Goal: Task Accomplishment & Management: Manage account settings

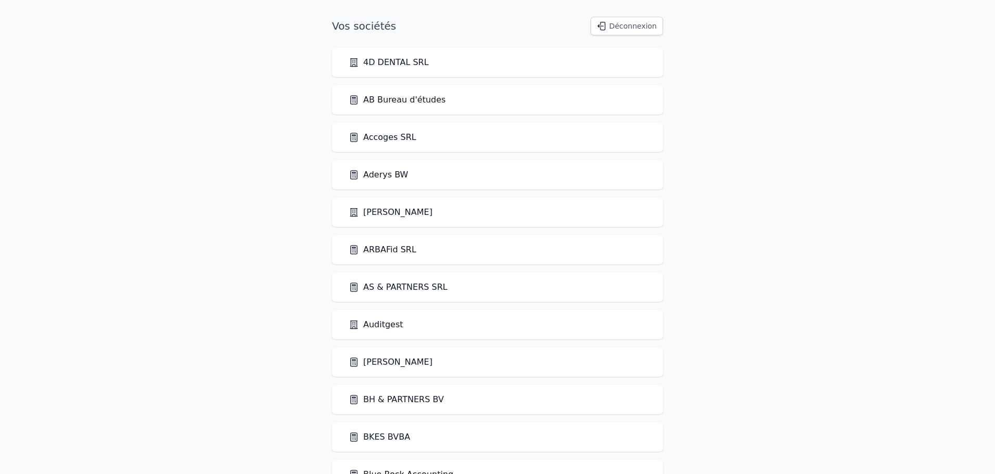
scroll to position [1661, 0]
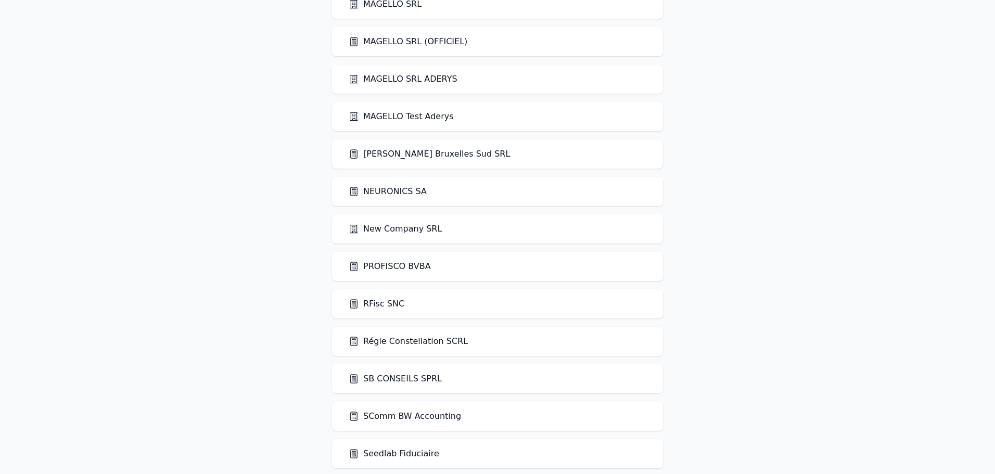
click at [409, 258] on div "PROFISCO BVBA" at bounding box center [497, 266] width 331 height 29
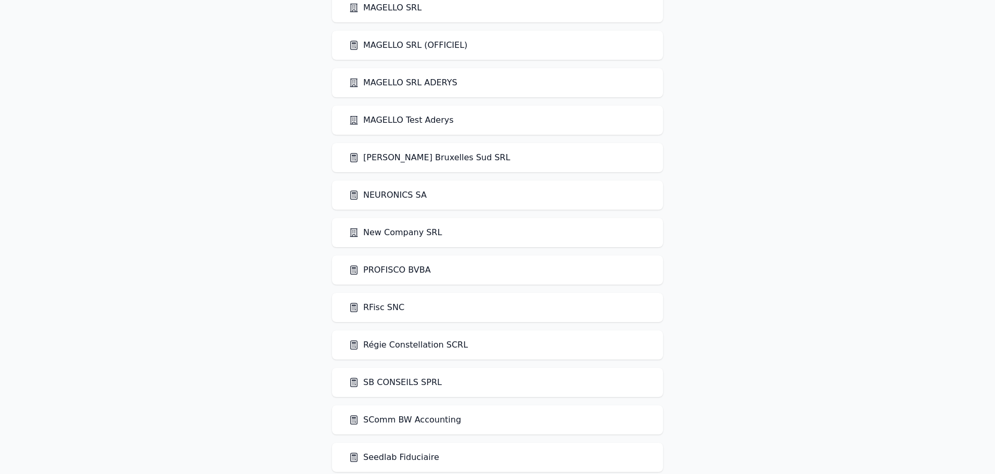
click at [410, 275] on link "PROFISCO BVBA" at bounding box center [390, 270] width 82 height 12
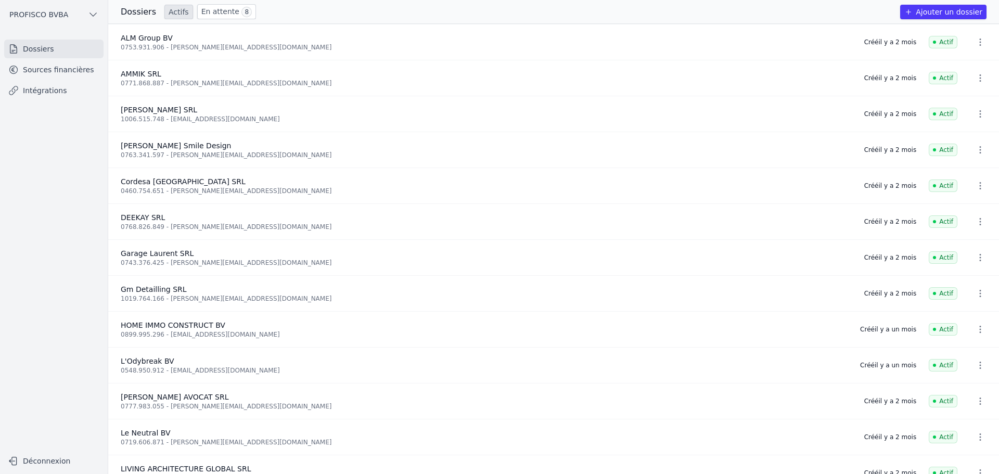
click at [40, 72] on link "Sources financières" at bounding box center [53, 69] width 99 height 19
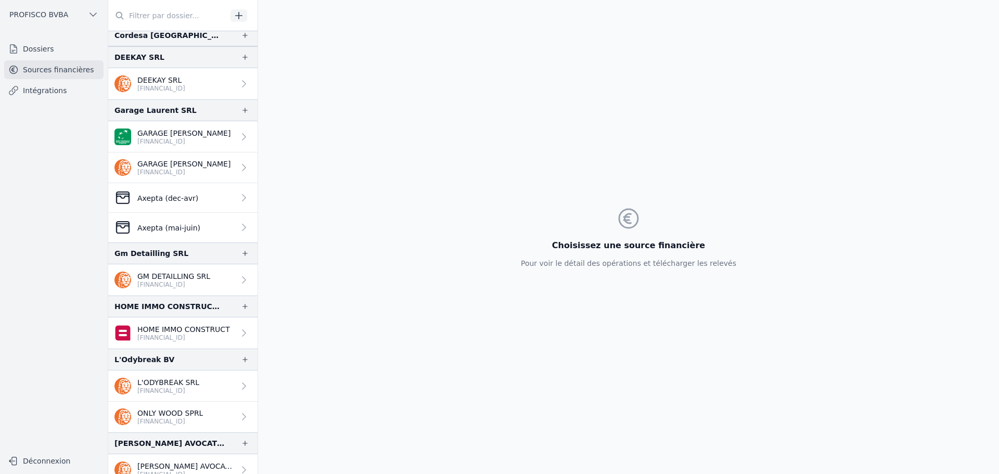
scroll to position [312, 0]
click at [133, 17] on input "text" at bounding box center [167, 15] width 119 height 19
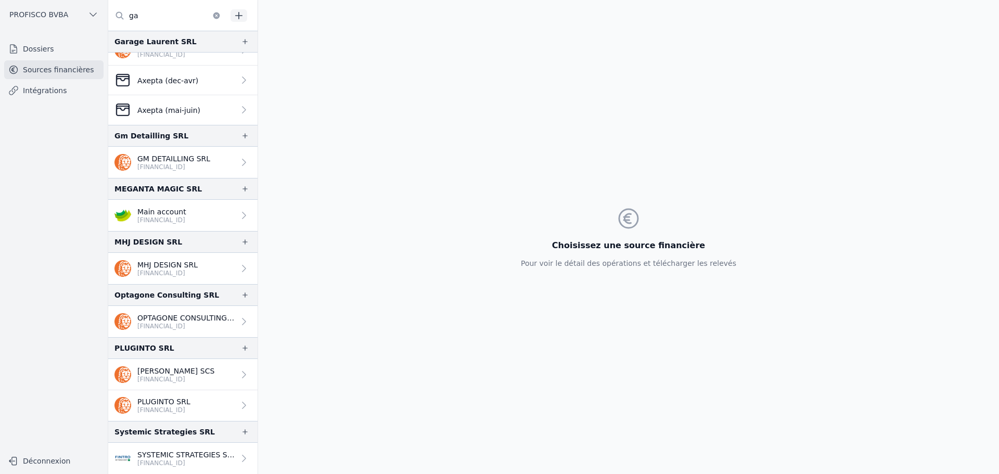
scroll to position [0, 0]
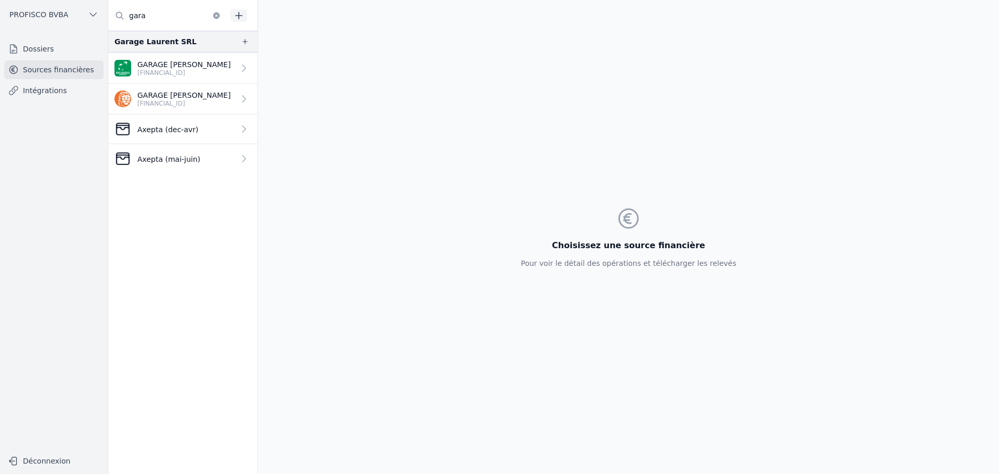
type input "gara"
click at [189, 162] on p "Axepta (mai-juin)" at bounding box center [168, 159] width 63 height 10
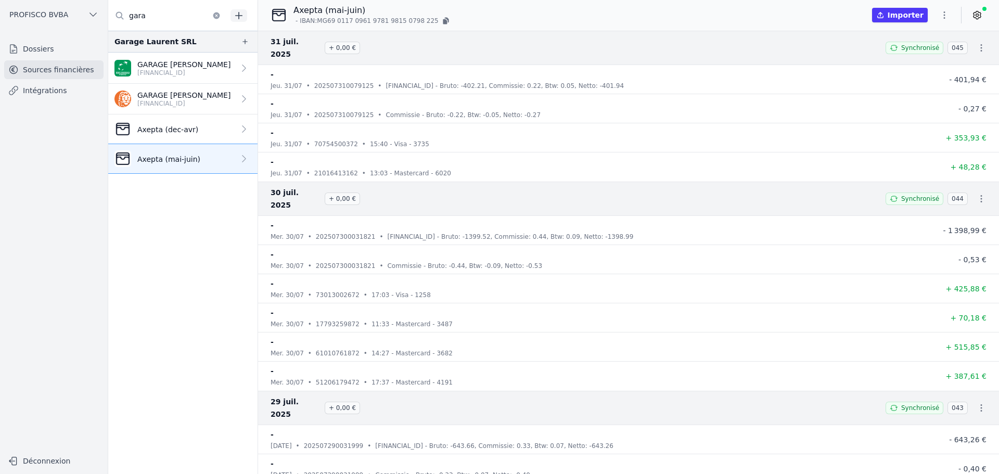
click at [945, 13] on icon "button" at bounding box center [944, 15] width 10 height 10
click at [528, 18] on div at bounding box center [499, 237] width 999 height 474
click at [941, 15] on icon "button" at bounding box center [944, 15] width 10 height 10
click at [925, 39] on button "Renommer" at bounding box center [919, 37] width 75 height 19
click at [353, 12] on input "Axepta (mai-juin)" at bounding box center [348, 11] width 108 height 12
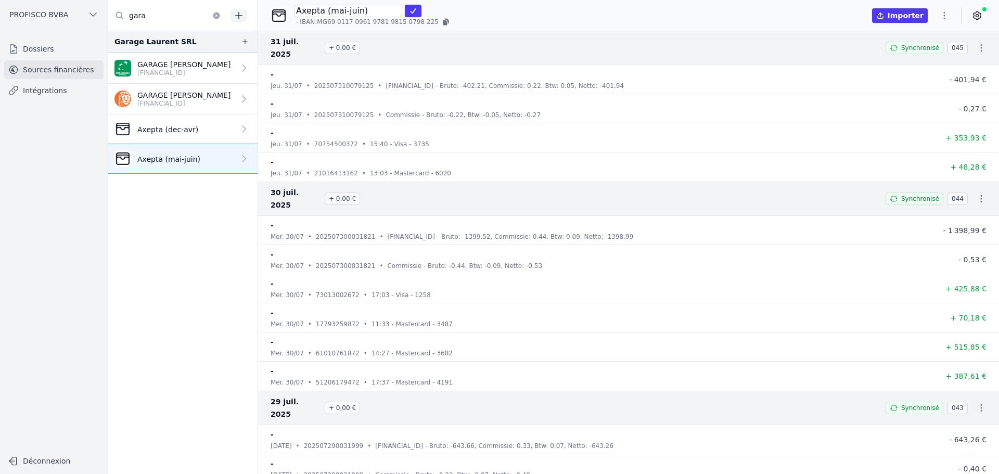
click at [354, 11] on input "Axepta (mai-juin)" at bounding box center [348, 11] width 108 height 12
type input "Axepta (mai-juillet)"
click button "submit" at bounding box center [413, 11] width 17 height 12
